Goal: Find specific page/section: Find specific page/section

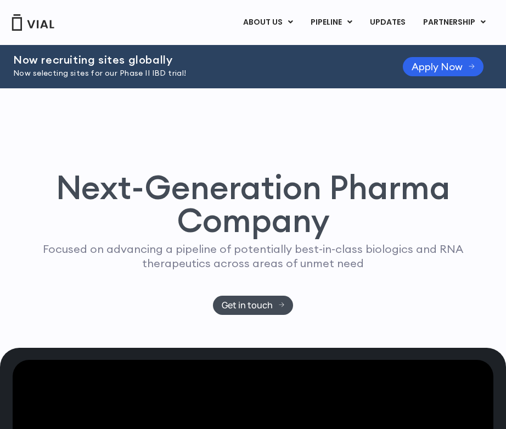
click at [436, 131] on div "Next-Generation Pharma Company Focused on advancing a pipeline of potentially b…" at bounding box center [253, 217] width 462 height 259
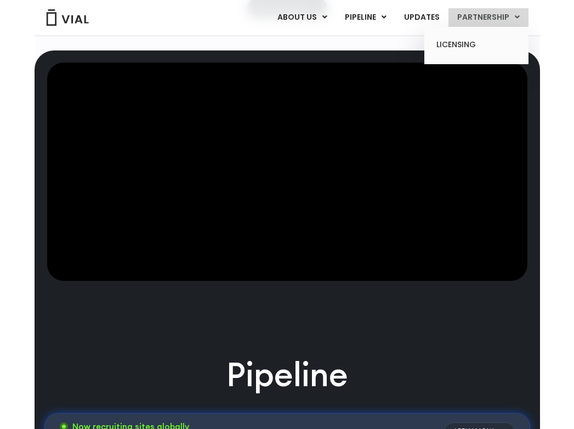
scroll to position [207, 0]
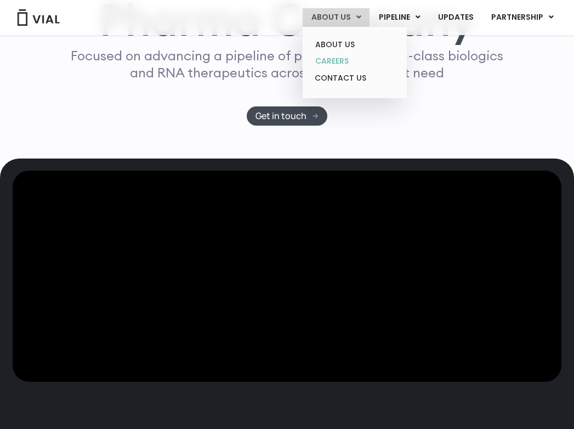
click at [332, 61] on link "CAREERS" at bounding box center [355, 61] width 96 height 17
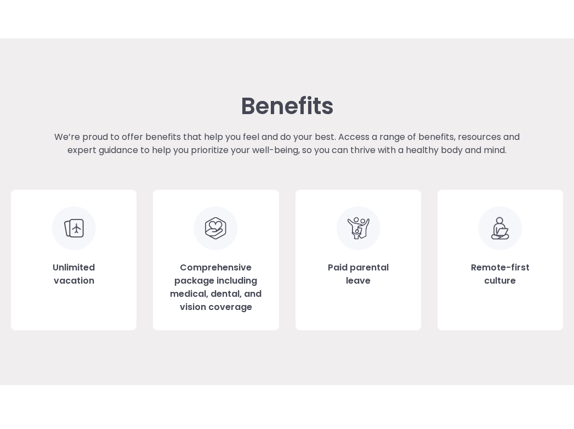
scroll to position [1220, 0]
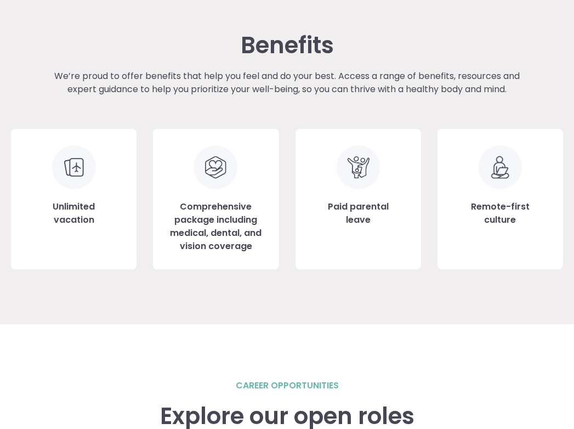
click at [282, 109] on div "We’re proud to offer benefits that help you feel and do your best. Access a ran…" at bounding box center [287, 99] width 493 height 59
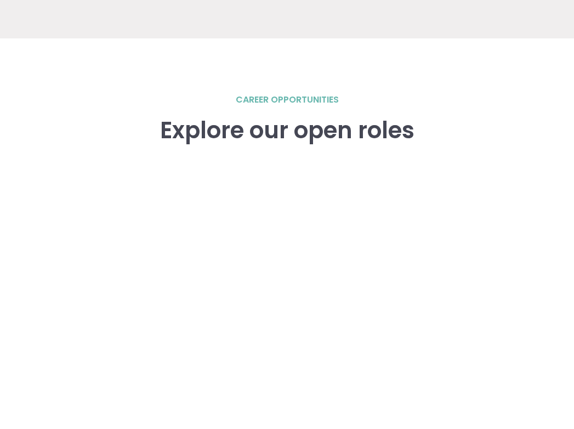
scroll to position [1510, 0]
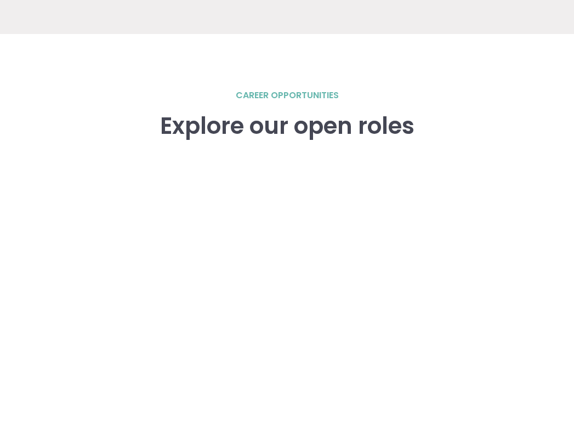
click at [75, 141] on div "career opportunities Explore our open roles" at bounding box center [287, 324] width 552 height 471
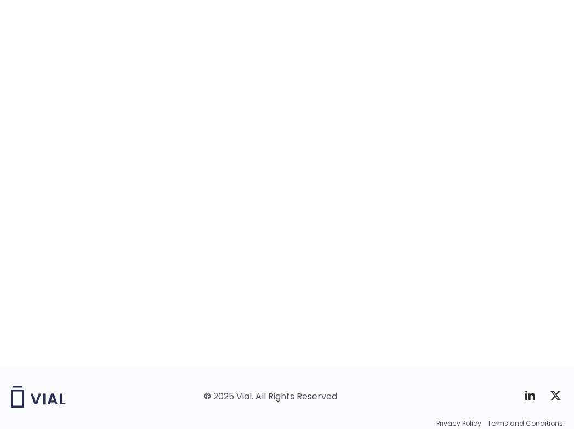
scroll to position [1706, 0]
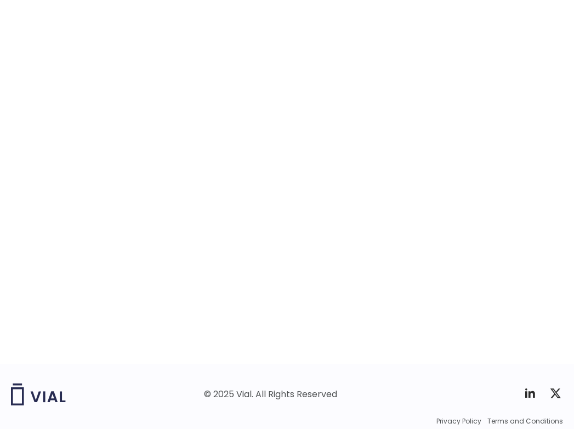
click at [71, 209] on div "career opportunities Explore our open roles" at bounding box center [287, 127] width 552 height 471
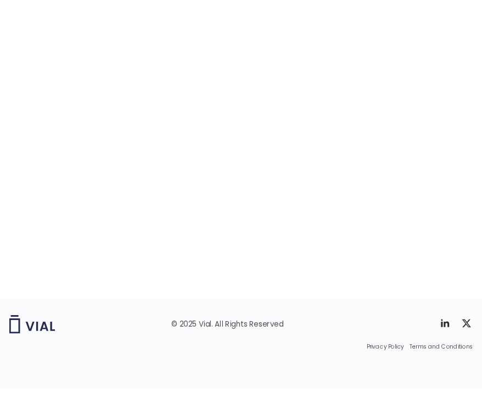
scroll to position [1724, 0]
